Goal: Find specific page/section: Find specific page/section

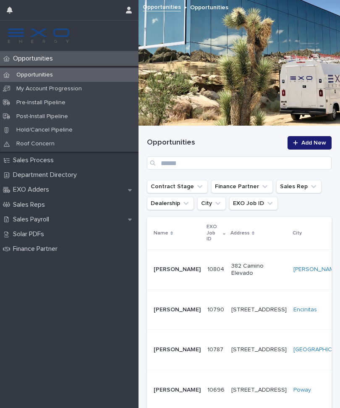
click at [176, 269] on p "[PERSON_NAME]" at bounding box center [177, 269] width 47 height 7
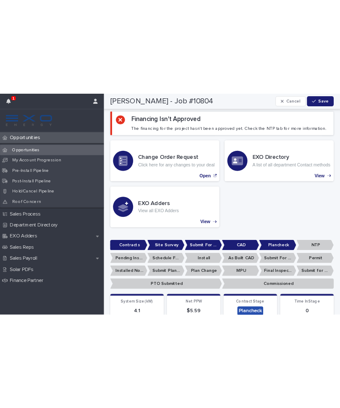
scroll to position [83, 0]
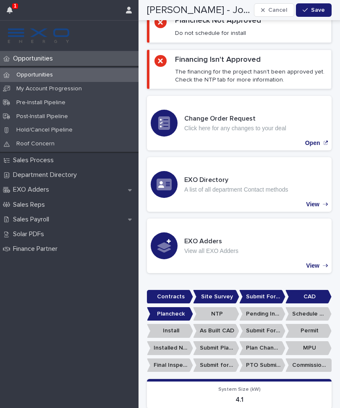
click at [41, 54] on div "Opportunities" at bounding box center [69, 58] width 139 height 15
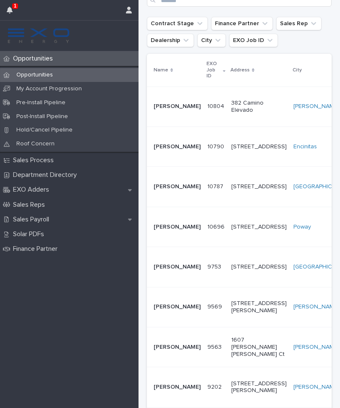
scroll to position [152, 0]
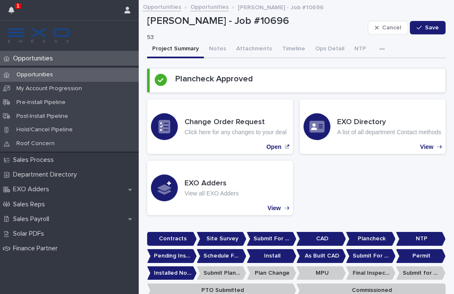
click at [50, 57] on p "Opportunities" at bounding box center [35, 59] width 50 height 8
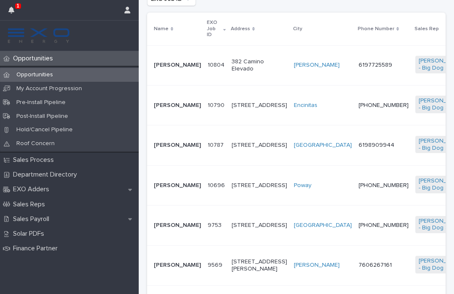
scroll to position [213, 0]
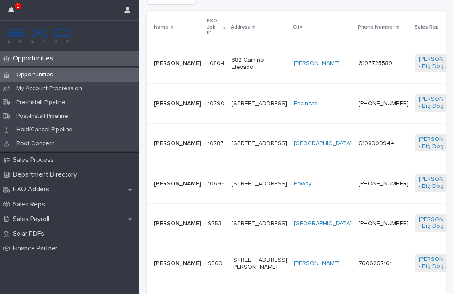
click at [170, 108] on p "[PERSON_NAME]" at bounding box center [177, 103] width 47 height 7
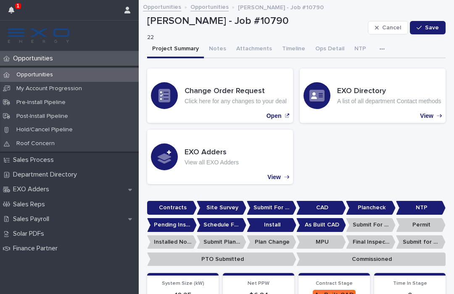
click at [226, 43] on button "Notes" at bounding box center [217, 50] width 27 height 18
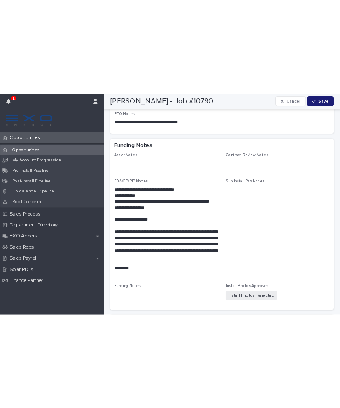
scroll to position [619, 0]
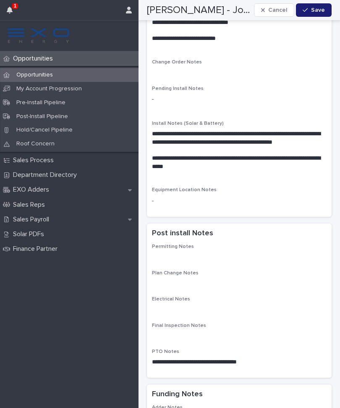
click at [46, 212] on div "Sales Payroll" at bounding box center [69, 219] width 139 height 15
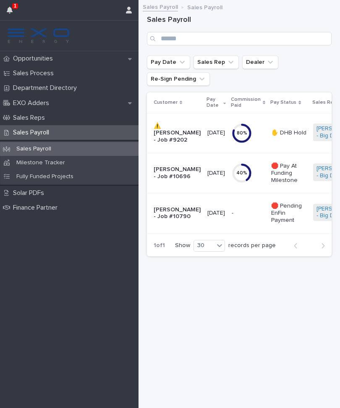
click at [41, 62] on p "Opportunities" at bounding box center [35, 59] width 50 height 8
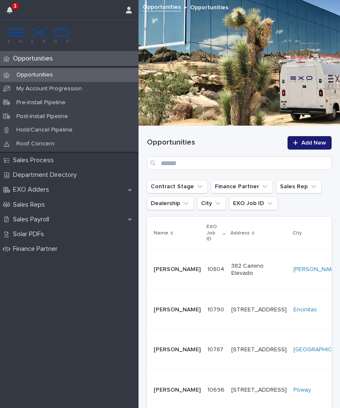
click at [165, 313] on p "[PERSON_NAME]" at bounding box center [177, 309] width 47 height 7
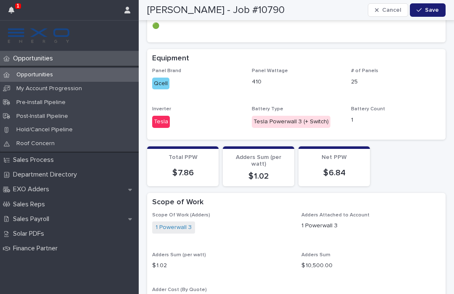
scroll to position [698, 0]
click at [340, 171] on div "Loading... Saving… Total PPW $ 7.86 Adders Sum (per watt) $ 1.02 Net PPW $ 6.84" at bounding box center [296, 170] width 298 height 47
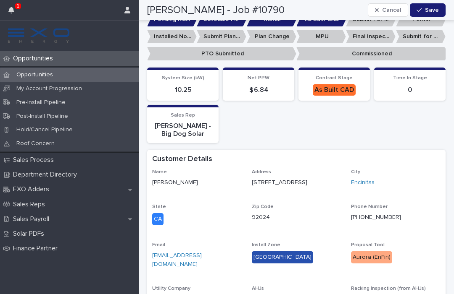
scroll to position [205, 0]
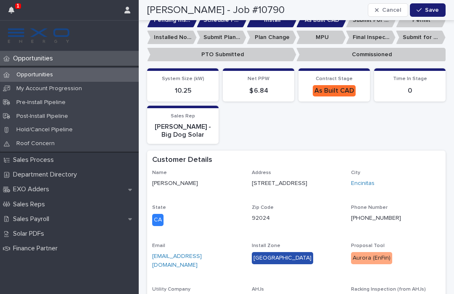
click at [47, 58] on p "Opportunities" at bounding box center [35, 59] width 50 height 8
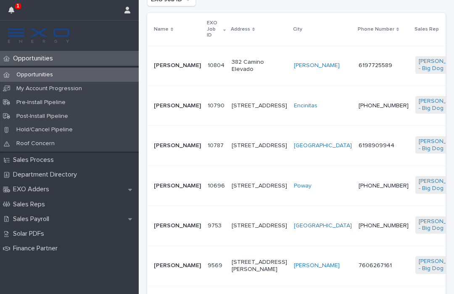
scroll to position [221, 0]
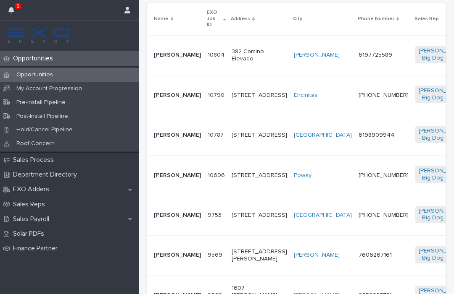
click at [167, 179] on p "[PERSON_NAME]" at bounding box center [177, 175] width 47 height 7
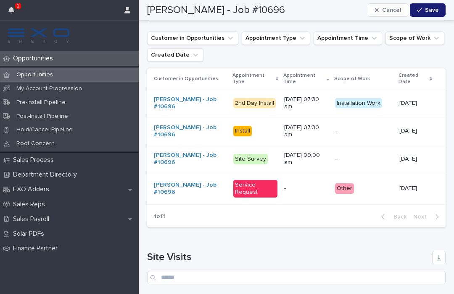
scroll to position [1213, 0]
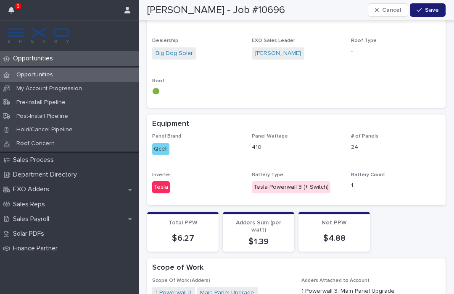
click at [40, 59] on p "Opportunities" at bounding box center [35, 59] width 50 height 8
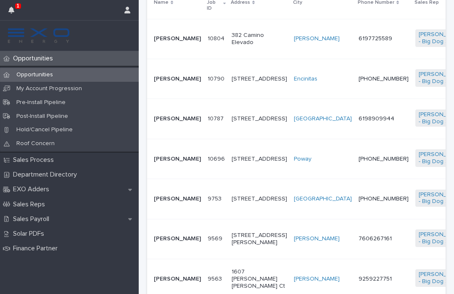
scroll to position [239, 0]
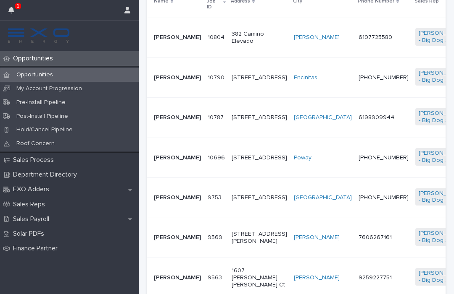
click at [163, 162] on p "[PERSON_NAME]" at bounding box center [177, 158] width 47 height 7
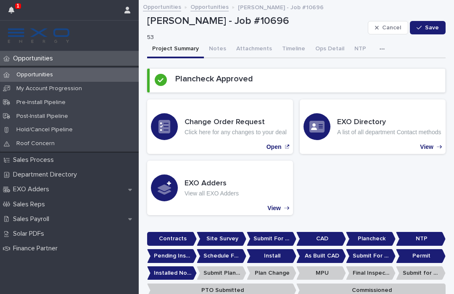
click at [214, 46] on button "Notes" at bounding box center [217, 50] width 27 height 18
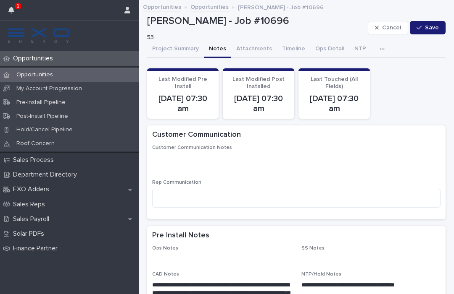
click at [45, 59] on p "Opportunities" at bounding box center [35, 59] width 50 height 8
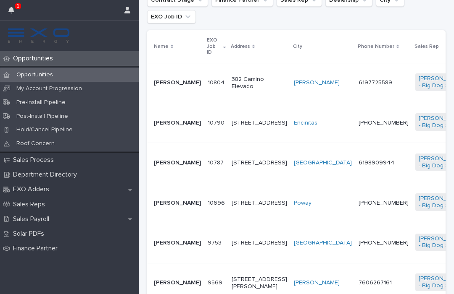
scroll to position [193, 0]
click at [170, 82] on p "[PERSON_NAME]" at bounding box center [177, 82] width 47 height 7
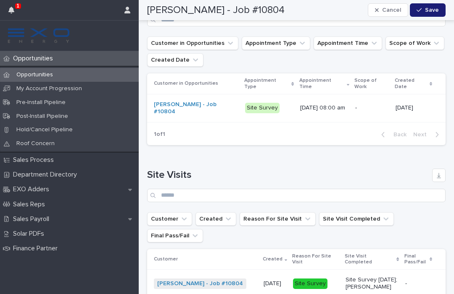
scroll to position [1264, 0]
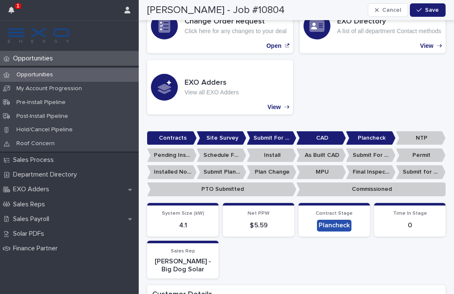
click at [42, 61] on p "Opportunities" at bounding box center [35, 59] width 50 height 8
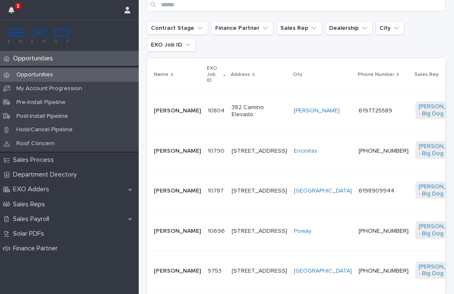
scroll to position [176, 0]
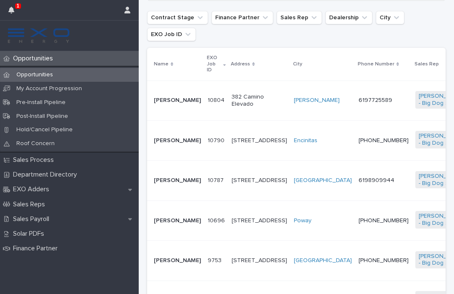
click at [163, 144] on p "[PERSON_NAME]" at bounding box center [177, 140] width 47 height 7
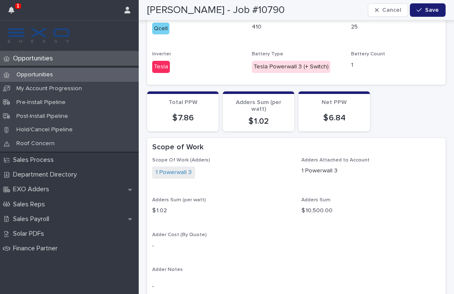
scroll to position [753, 0]
